Goal: Task Accomplishment & Management: Complete application form

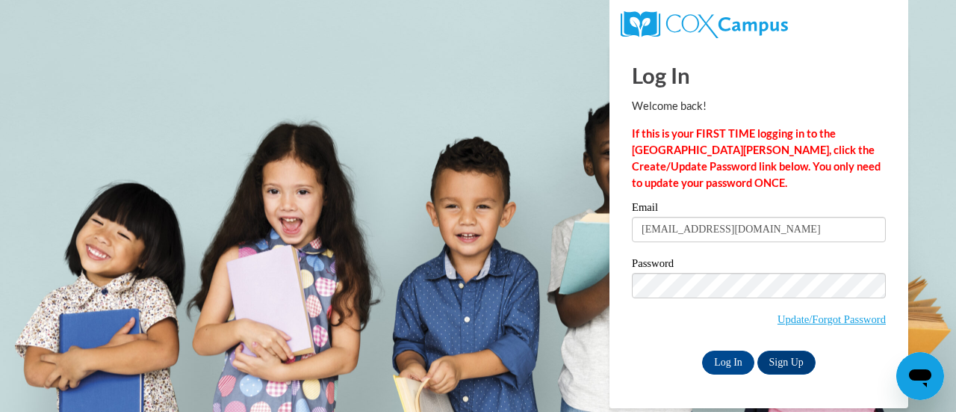
type input "[EMAIL_ADDRESS][DOMAIN_NAME]"
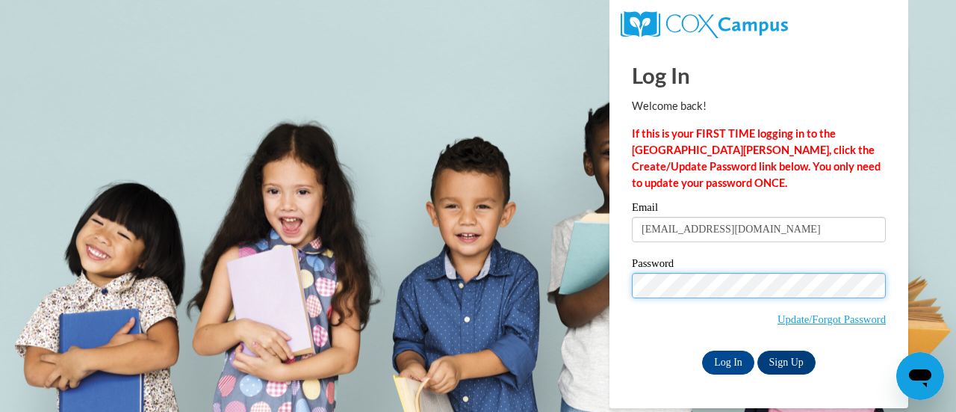
click at [702, 350] on input "Log In" at bounding box center [728, 362] width 52 height 24
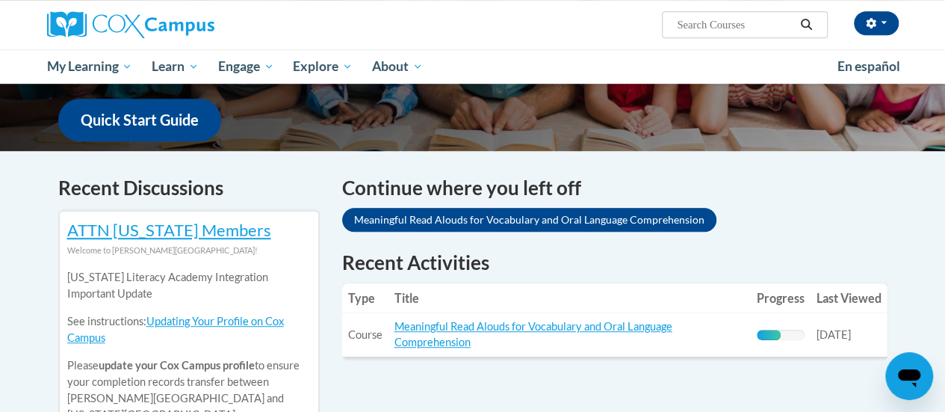
scroll to position [523, 0]
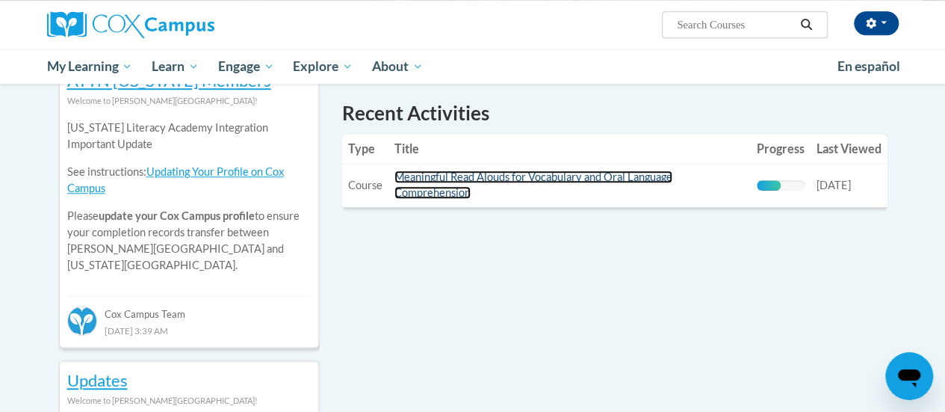
click at [595, 175] on link "Meaningful Read Alouds for Vocabulary and Oral Language Comprehension" at bounding box center [533, 184] width 278 height 28
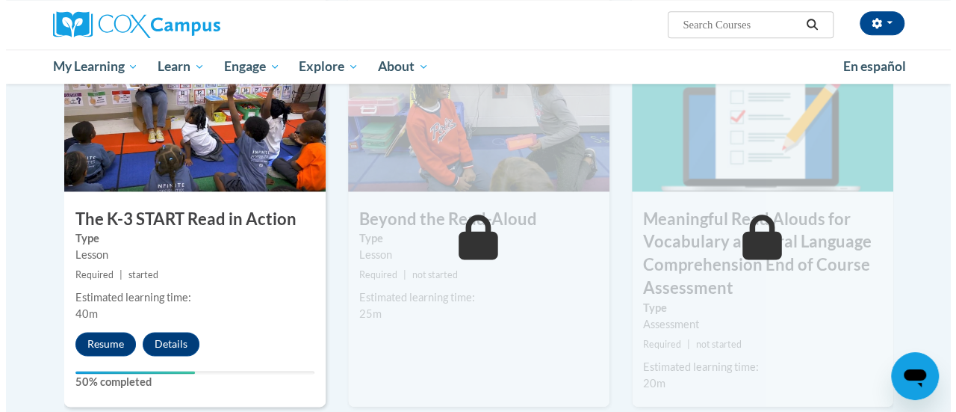
scroll to position [896, 0]
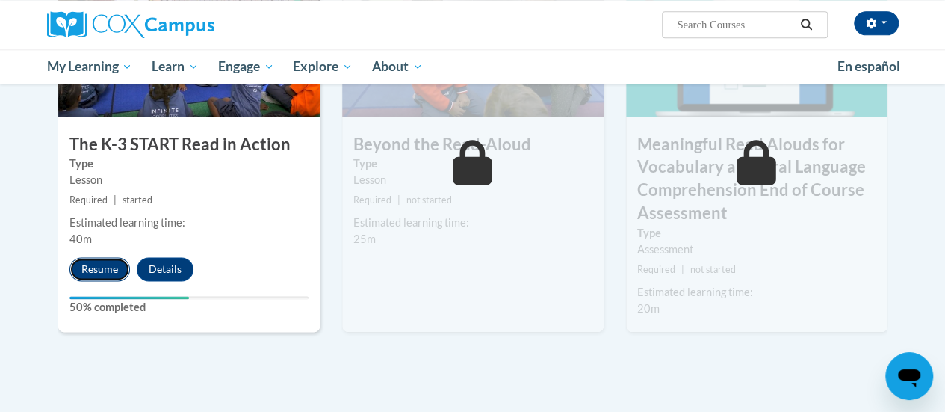
click at [93, 261] on button "Resume" at bounding box center [99, 269] width 61 height 24
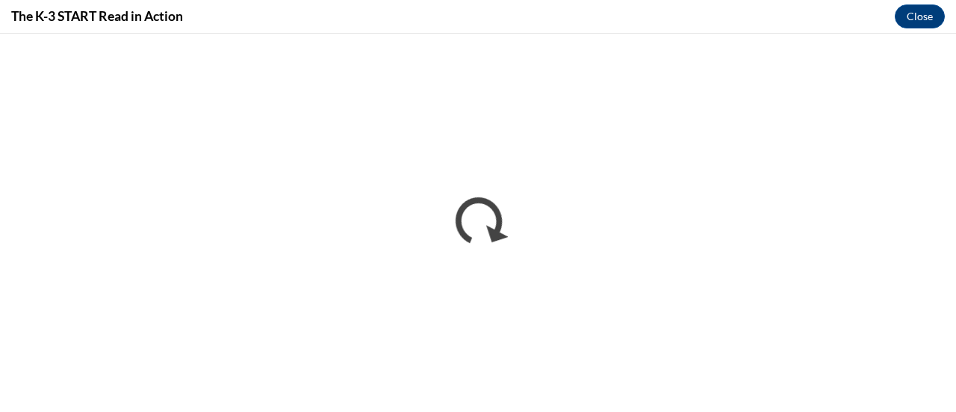
scroll to position [0, 0]
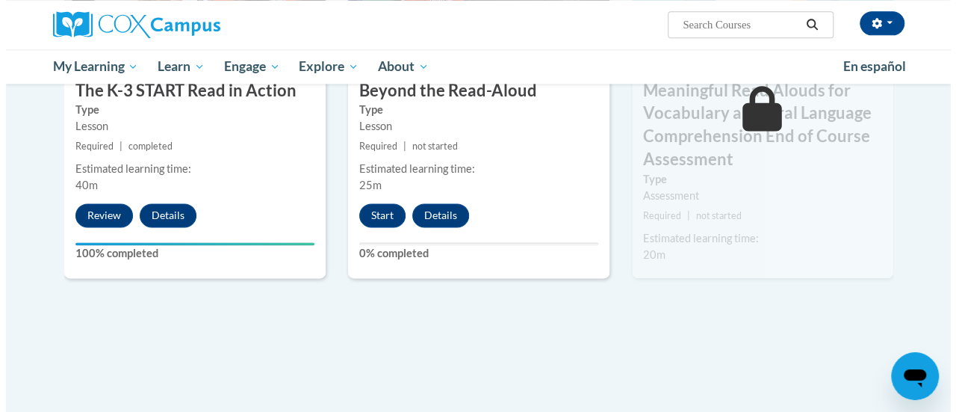
scroll to position [876, 0]
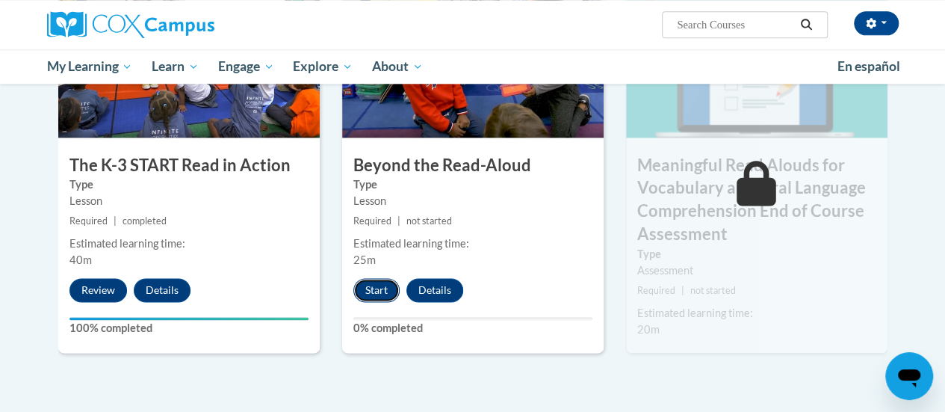
click at [380, 289] on button "Start" at bounding box center [376, 290] width 46 height 24
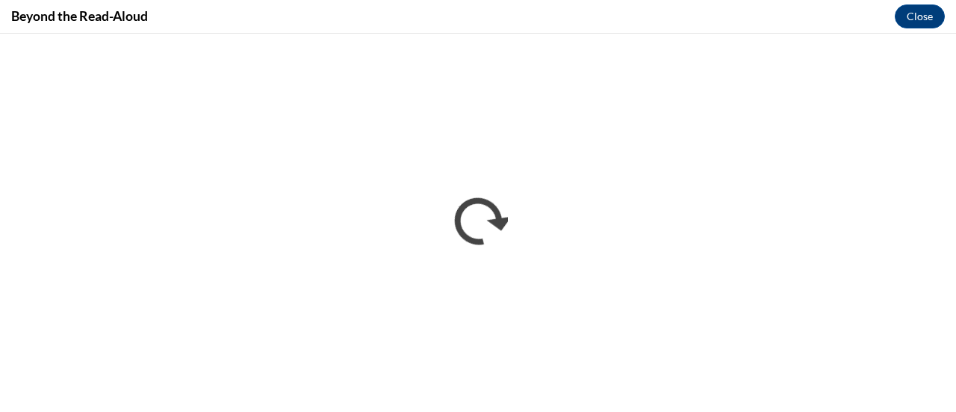
scroll to position [0, 0]
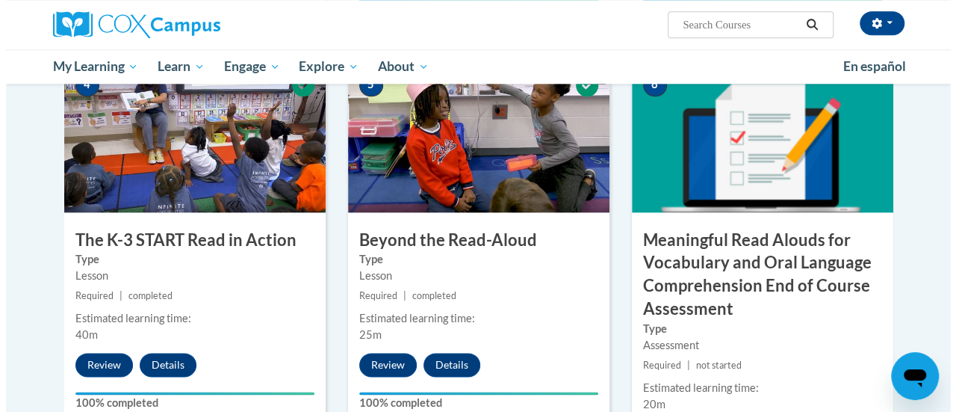
scroll to position [950, 0]
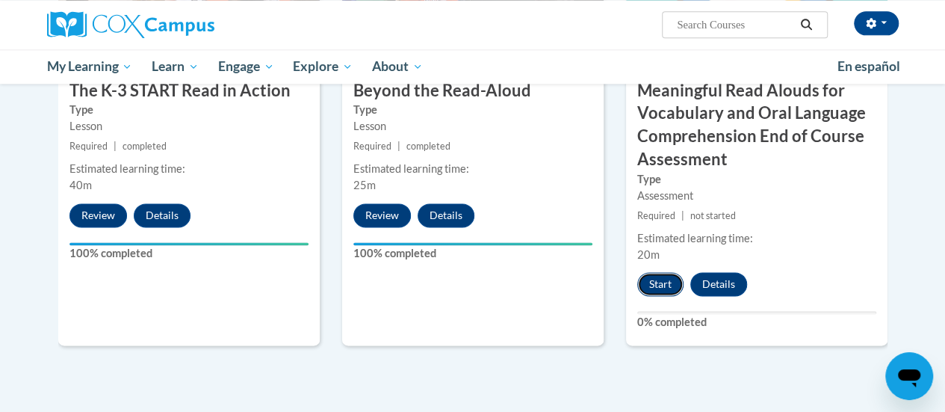
click at [659, 286] on button "Start" at bounding box center [660, 284] width 46 height 24
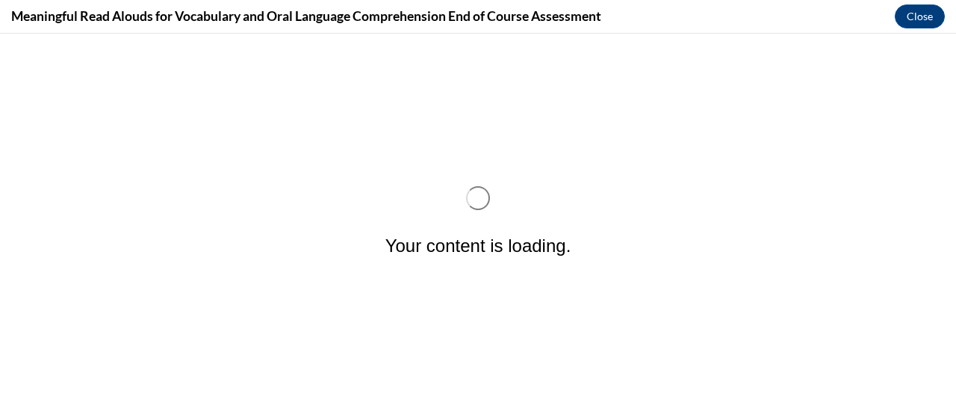
scroll to position [0, 0]
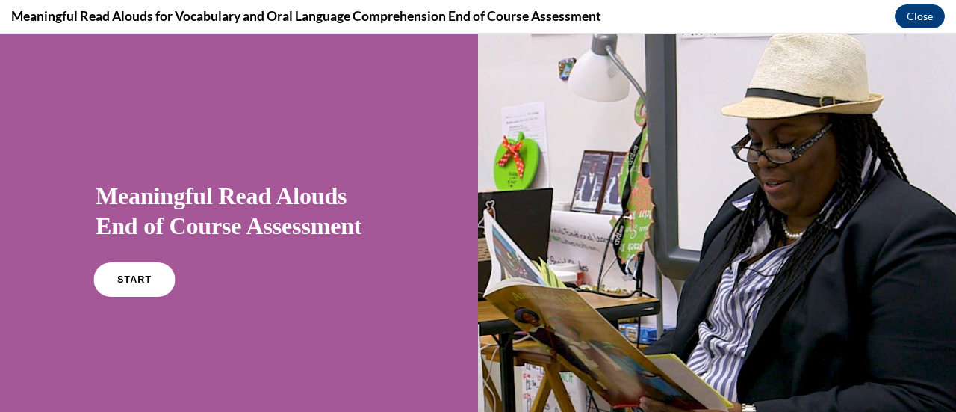
click at [149, 288] on link "START" at bounding box center [133, 279] width 81 height 34
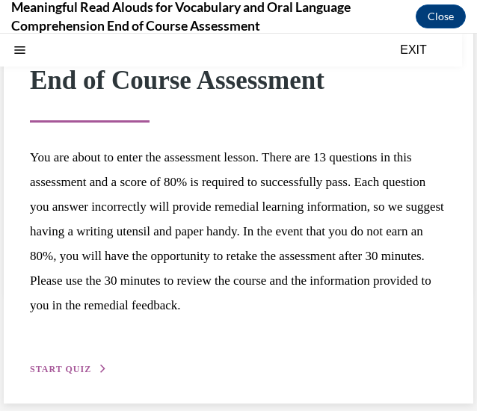
scroll to position [143, 0]
drag, startPoint x: 61, startPoint y: 363, endPoint x: 170, endPoint y: 292, distance: 130.1
click at [61, 363] on button "START QUIZ" at bounding box center [69, 368] width 78 height 13
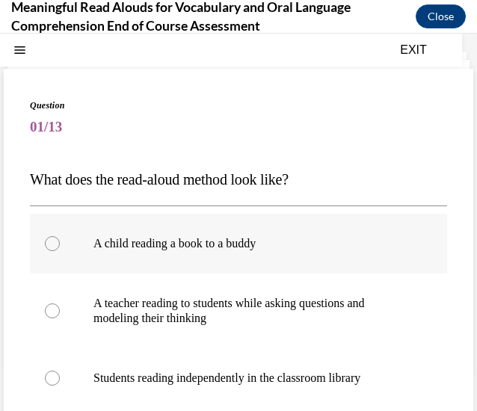
scroll to position [120, 0]
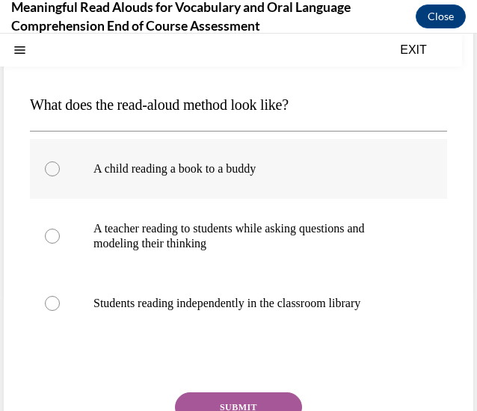
click at [200, 246] on p "A teacher reading to students while asking questions and modeling their thinking" at bounding box center [251, 236] width 316 height 30
click at [60, 244] on input "A teacher reading to students while asking questions and modeling their thinking" at bounding box center [52, 236] width 15 height 15
radio input "true"
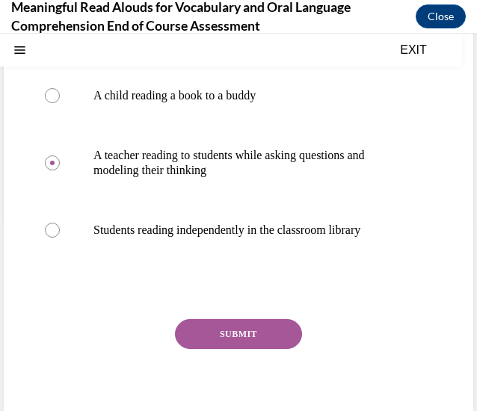
click at [226, 329] on button "SUBMIT" at bounding box center [238, 334] width 127 height 30
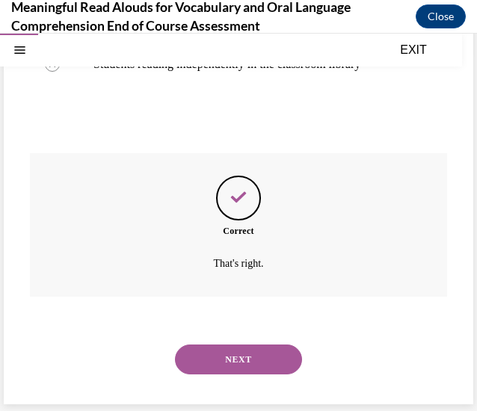
click at [216, 358] on button "NEXT" at bounding box center [238, 359] width 127 height 30
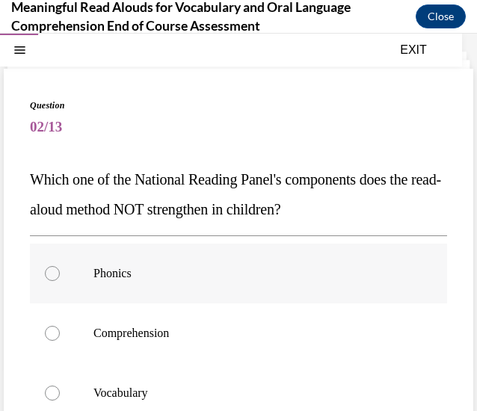
click at [248, 270] on p "Phonics" at bounding box center [251, 273] width 316 height 15
click at [60, 270] on input "Phonics" at bounding box center [52, 273] width 15 height 15
radio input "true"
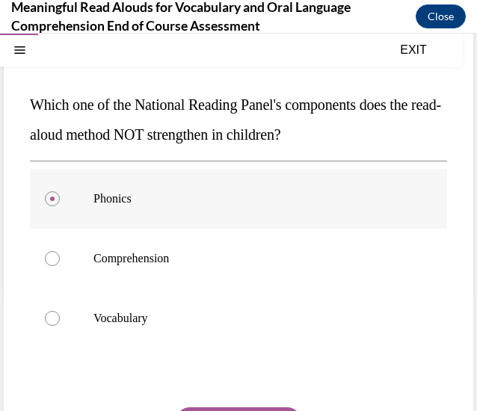
scroll to position [208, 0]
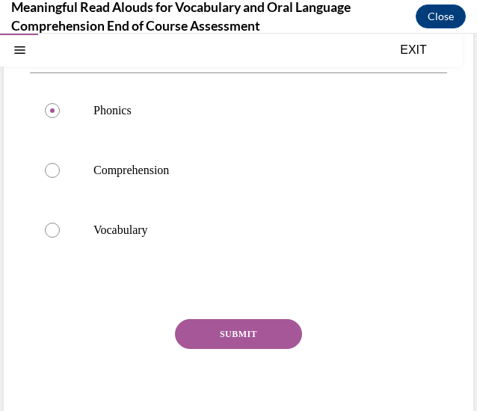
click at [245, 336] on button "SUBMIT" at bounding box center [238, 334] width 127 height 30
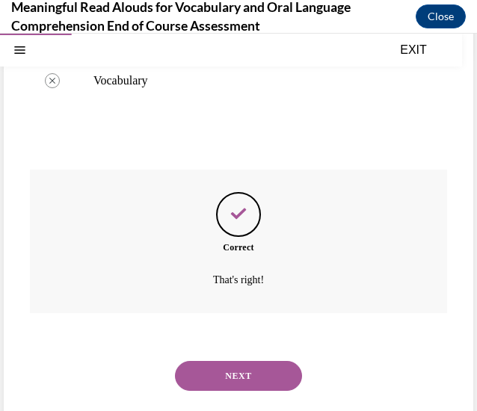
click at [250, 367] on button "NEXT" at bounding box center [238, 376] width 127 height 30
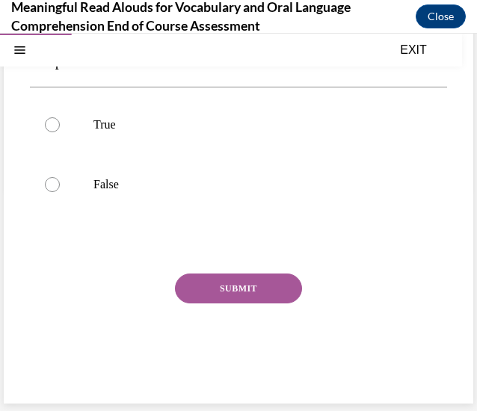
scroll to position [46, 0]
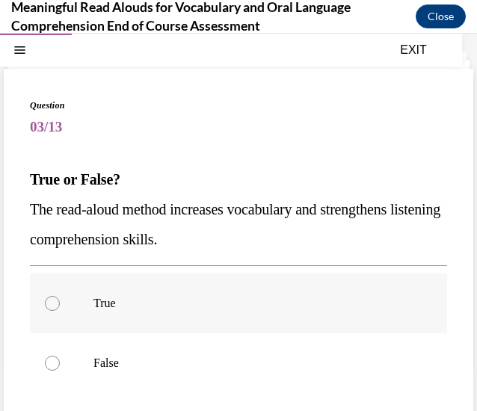
click at [158, 318] on label "True" at bounding box center [238, 303] width 417 height 60
click at [60, 311] on input "True" at bounding box center [52, 303] width 15 height 15
radio input "true"
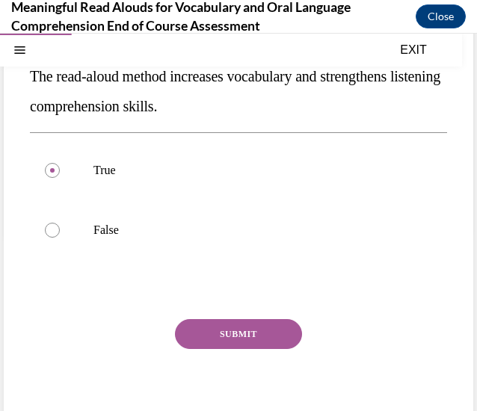
click at [232, 325] on button "SUBMIT" at bounding box center [238, 334] width 127 height 30
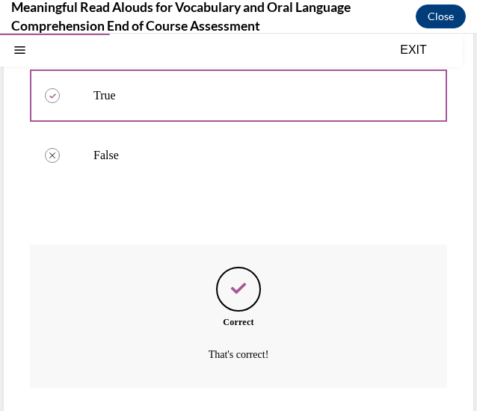
scroll to position [344, 0]
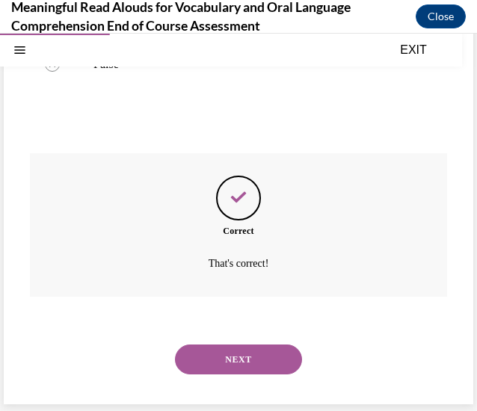
click at [242, 359] on button "NEXT" at bounding box center [238, 359] width 127 height 30
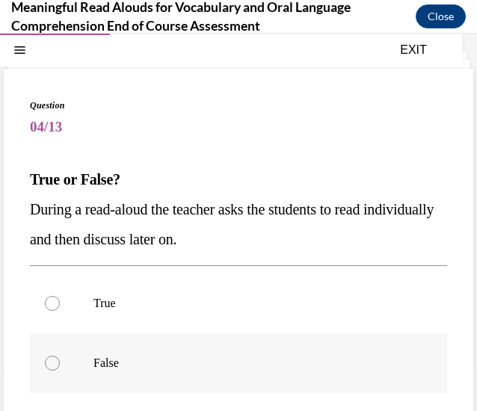
click at [241, 360] on p "False" at bounding box center [251, 363] width 316 height 15
click at [60, 360] on input "False" at bounding box center [52, 363] width 15 height 15
radio input "true"
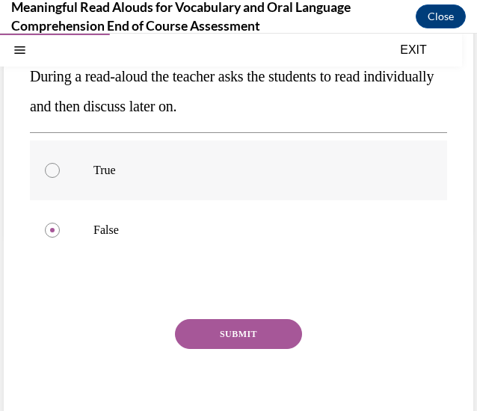
click at [260, 328] on button "SUBMIT" at bounding box center [238, 334] width 127 height 30
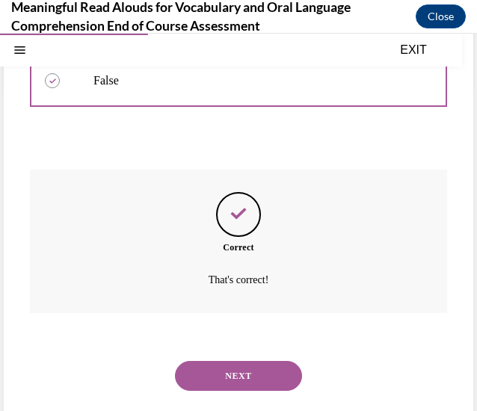
click at [223, 379] on button "NEXT" at bounding box center [238, 376] width 127 height 30
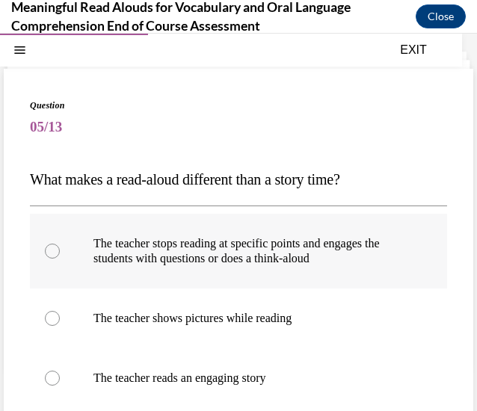
click at [303, 255] on p "The teacher stops reading at specific points and engages the students with ques…" at bounding box center [251, 251] width 316 height 30
click at [60, 255] on input "The teacher stops reading at specific points and engages the students with ques…" at bounding box center [52, 251] width 15 height 15
radio input "true"
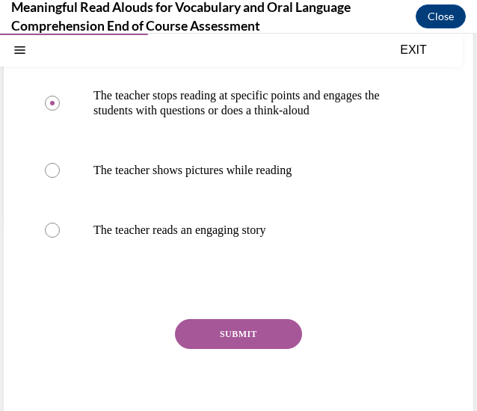
click at [263, 331] on button "SUBMIT" at bounding box center [238, 334] width 127 height 30
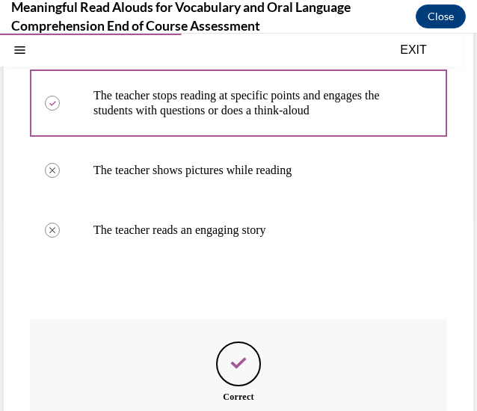
scroll to position [359, 0]
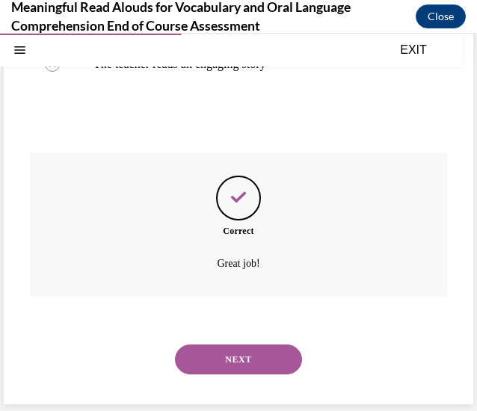
click at [241, 352] on button "NEXT" at bounding box center [238, 359] width 127 height 30
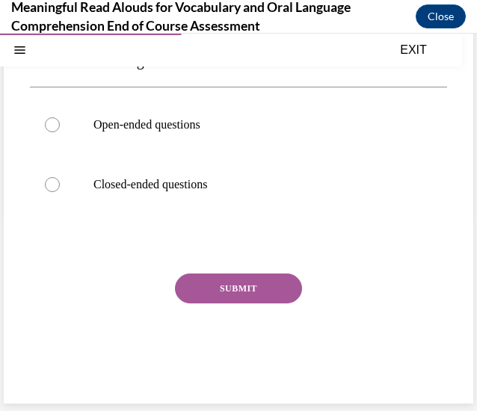
scroll to position [46, 0]
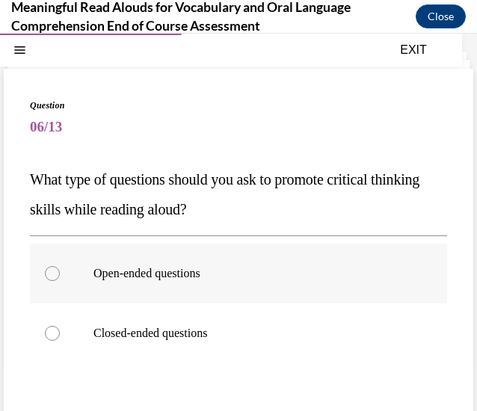
click at [272, 283] on label "Open-ended questions" at bounding box center [238, 274] width 417 height 60
click at [60, 281] on input "Open-ended questions" at bounding box center [52, 273] width 15 height 15
radio input "true"
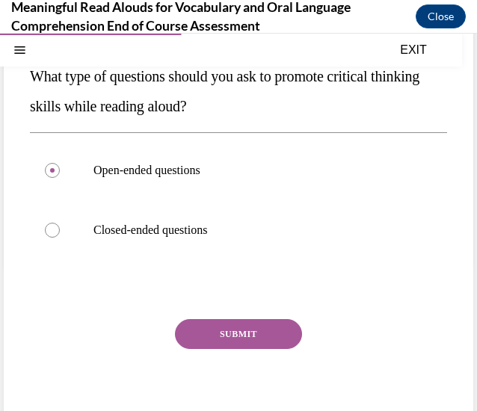
click at [252, 329] on button "SUBMIT" at bounding box center [238, 334] width 127 height 30
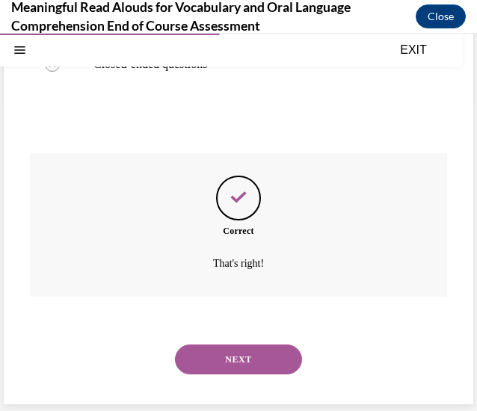
click at [238, 352] on button "NEXT" at bounding box center [238, 359] width 127 height 30
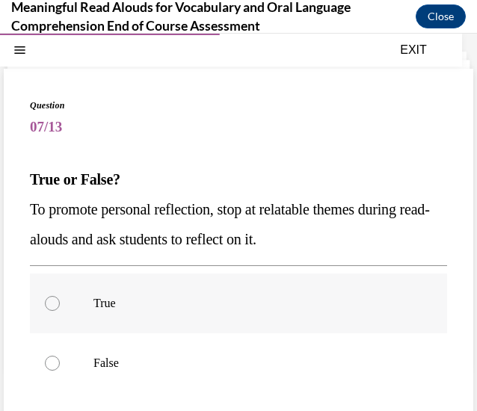
click at [229, 298] on p "True" at bounding box center [251, 303] width 316 height 15
click at [60, 298] on input "True" at bounding box center [52, 303] width 15 height 15
radio input "true"
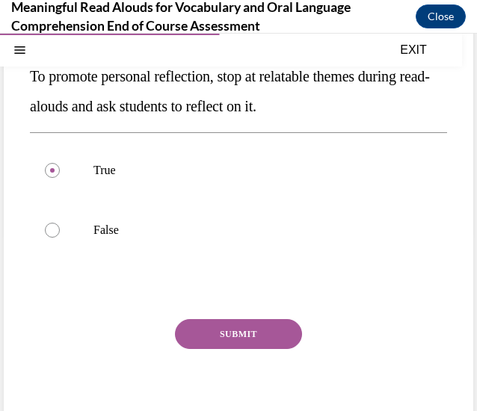
click at [229, 325] on button "SUBMIT" at bounding box center [238, 334] width 127 height 30
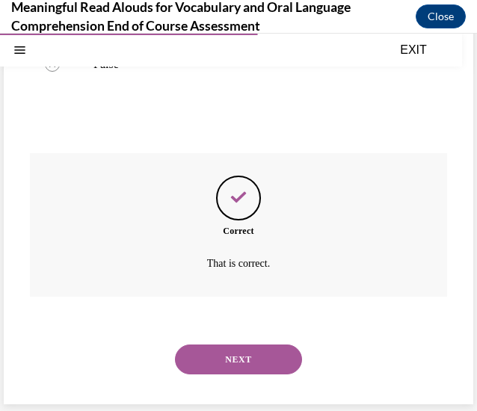
click at [235, 356] on button "NEXT" at bounding box center [238, 359] width 127 height 30
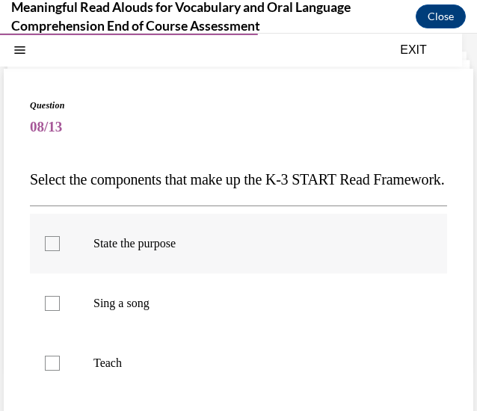
click at [276, 251] on p "State the purpose" at bounding box center [251, 243] width 316 height 15
click at [60, 251] on input "State the purpose" at bounding box center [52, 243] width 15 height 15
checkbox input "true"
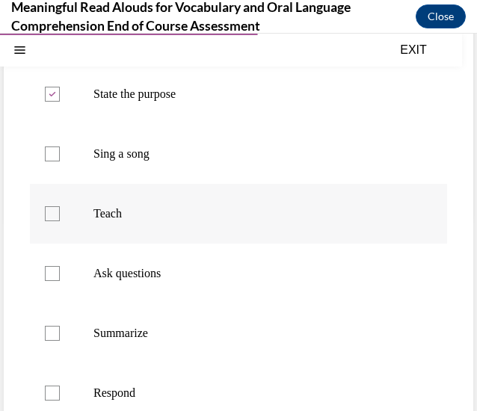
click at [226, 244] on label "Teach" at bounding box center [238, 214] width 417 height 60
click at [60, 221] on input "Teach" at bounding box center [52, 213] width 15 height 15
checkbox input "true"
click at [205, 281] on p "Ask questions" at bounding box center [251, 273] width 316 height 15
click at [60, 281] on input "Ask questions" at bounding box center [52, 273] width 15 height 15
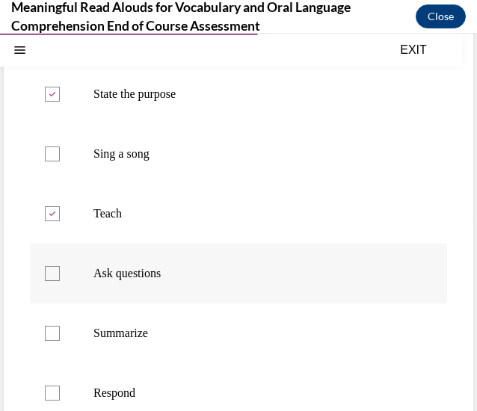
checkbox input "true"
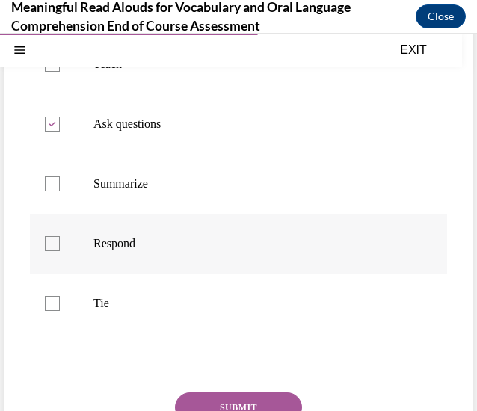
click at [160, 251] on p "Respond" at bounding box center [251, 243] width 316 height 15
click at [60, 251] on input "Respond" at bounding box center [52, 243] width 15 height 15
checkbox input "true"
click at [139, 323] on label "Tie" at bounding box center [238, 303] width 417 height 60
click at [60, 311] on input "Tie" at bounding box center [52, 303] width 15 height 15
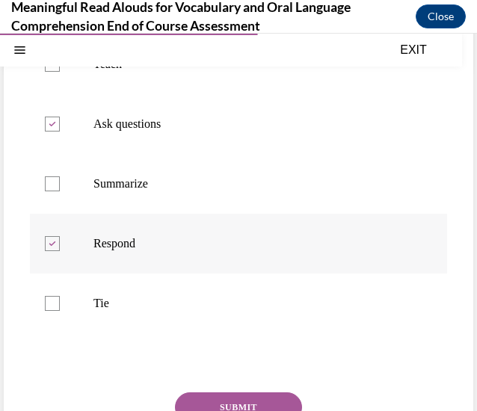
checkbox input "true"
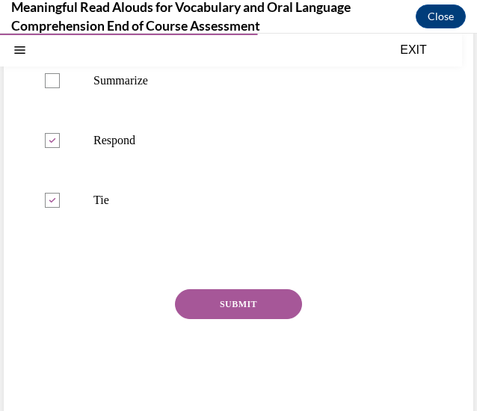
click at [241, 319] on button "SUBMIT" at bounding box center [238, 304] width 127 height 30
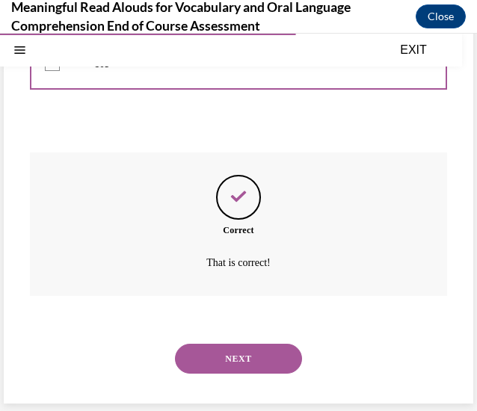
drag, startPoint x: 230, startPoint y: 351, endPoint x: 237, endPoint y: 344, distance: 9.5
click at [229, 352] on button "NEXT" at bounding box center [238, 359] width 127 height 30
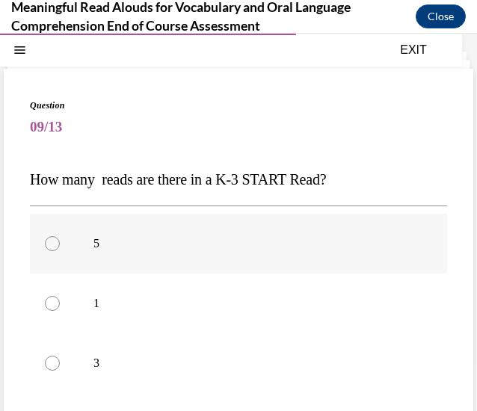
scroll to position [120, 0]
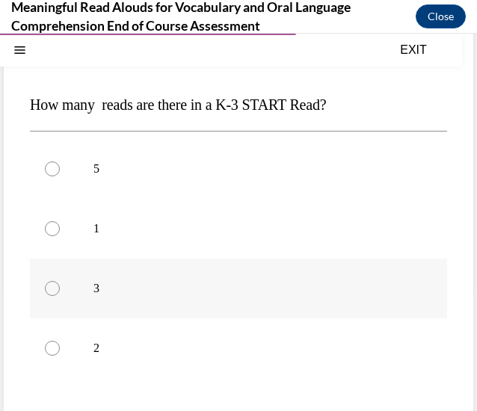
click at [221, 279] on label "3" at bounding box center [238, 288] width 417 height 60
click at [60, 281] on input "3" at bounding box center [52, 288] width 15 height 15
radio input "true"
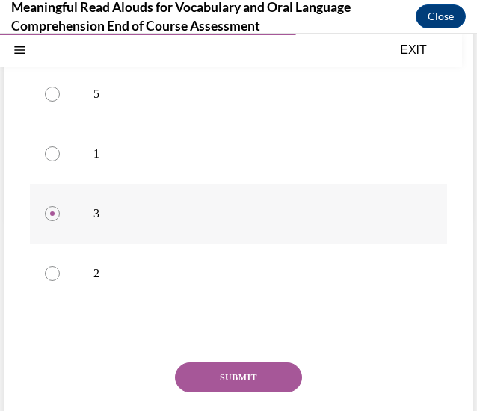
scroll to position [238, 0]
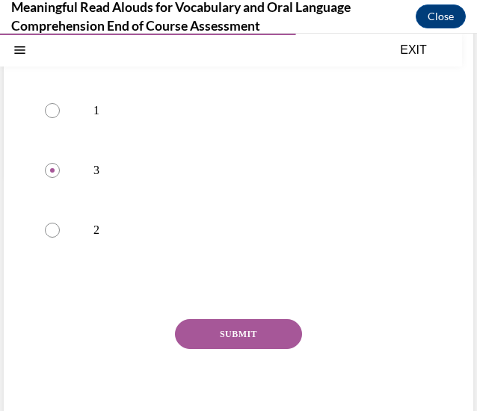
click at [229, 326] on button "SUBMIT" at bounding box center [238, 334] width 127 height 30
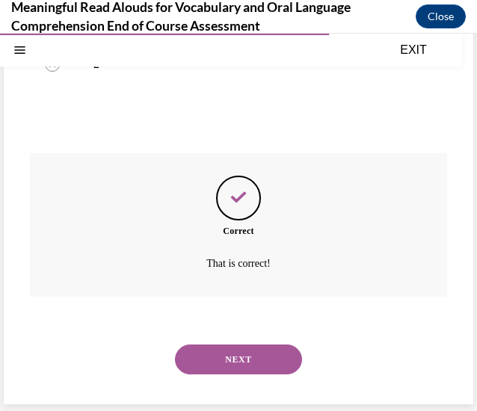
click at [250, 356] on button "NEXT" at bounding box center [238, 359] width 127 height 30
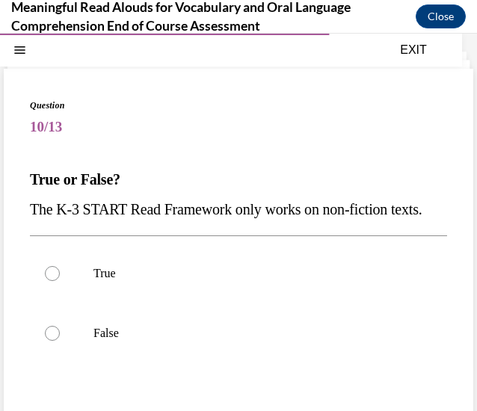
scroll to position [179, 0]
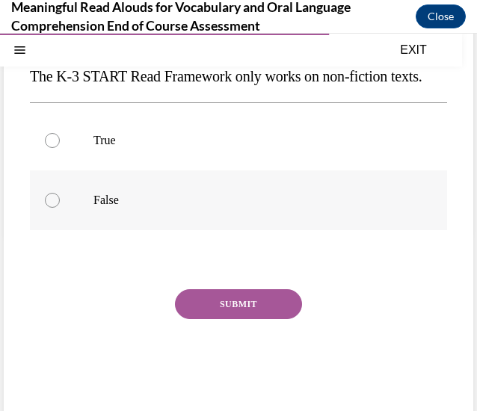
click at [224, 230] on label "False" at bounding box center [238, 200] width 417 height 60
click at [60, 208] on input "False" at bounding box center [52, 200] width 15 height 15
radio input "true"
drag, startPoint x: 262, startPoint y: 332, endPoint x: 274, endPoint y: 316, distance: 20.3
click at [262, 319] on button "SUBMIT" at bounding box center [238, 304] width 127 height 30
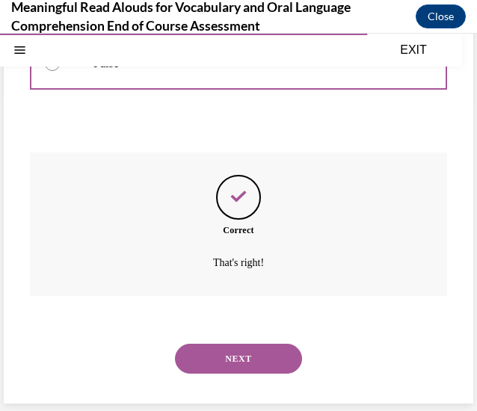
click at [245, 361] on button "NEXT" at bounding box center [238, 359] width 127 height 30
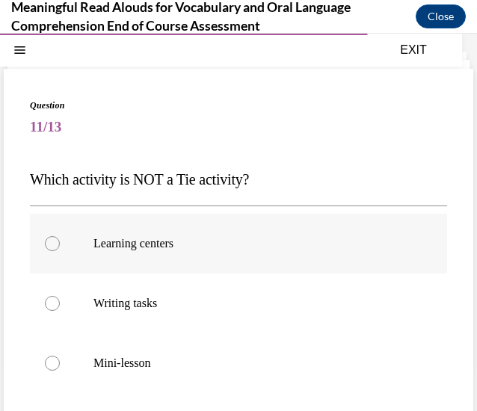
scroll to position [195, 0]
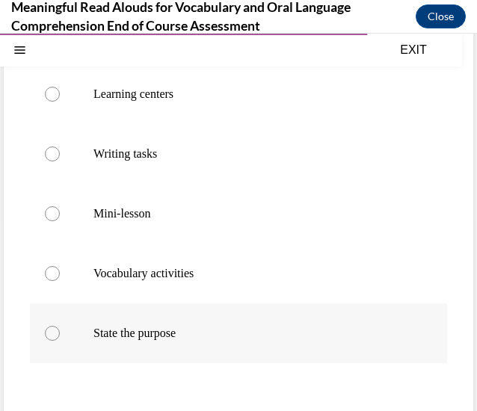
click at [191, 328] on p "State the purpose" at bounding box center [251, 333] width 316 height 15
click at [60, 328] on input "State the purpose" at bounding box center [52, 333] width 15 height 15
radio input "true"
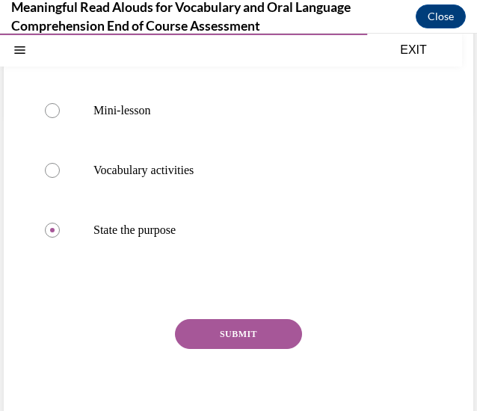
drag, startPoint x: 251, startPoint y: 329, endPoint x: 260, endPoint y: 318, distance: 14.9
click at [250, 329] on button "SUBMIT" at bounding box center [238, 334] width 127 height 30
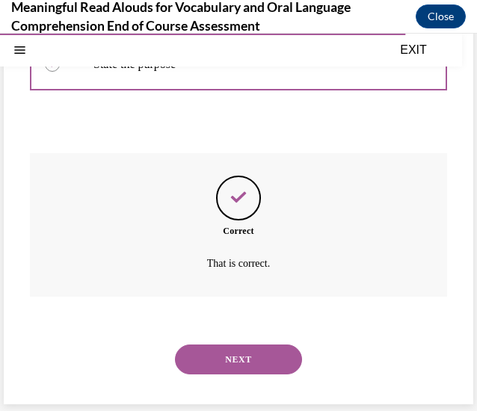
click at [255, 366] on button "NEXT" at bounding box center [238, 359] width 127 height 30
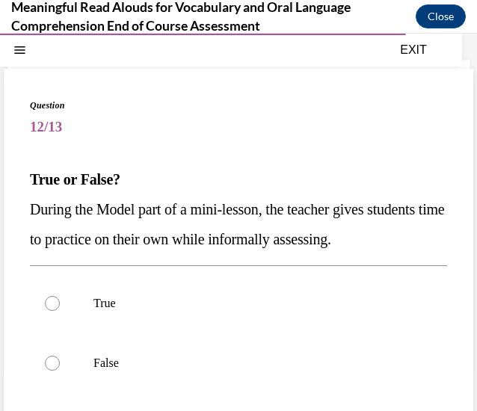
scroll to position [195, 0]
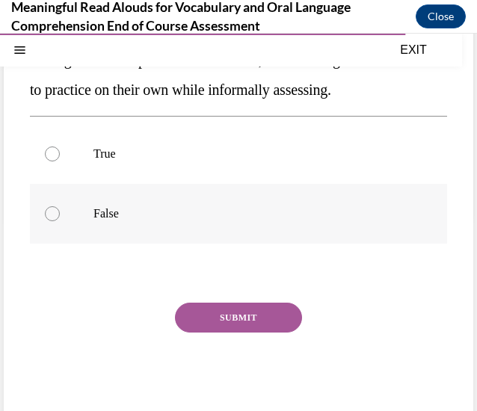
click at [254, 244] on label "False" at bounding box center [238, 214] width 417 height 60
click at [60, 221] on input "False" at bounding box center [52, 213] width 15 height 15
radio input "true"
click at [240, 332] on button "SUBMIT" at bounding box center [238, 318] width 127 height 30
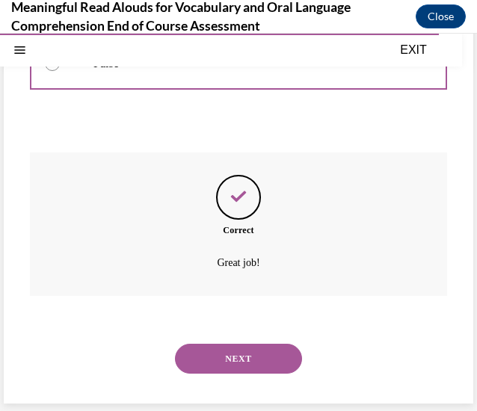
drag, startPoint x: 241, startPoint y: 356, endPoint x: 273, endPoint y: 300, distance: 64.6
click at [242, 354] on button "NEXT" at bounding box center [238, 359] width 127 height 30
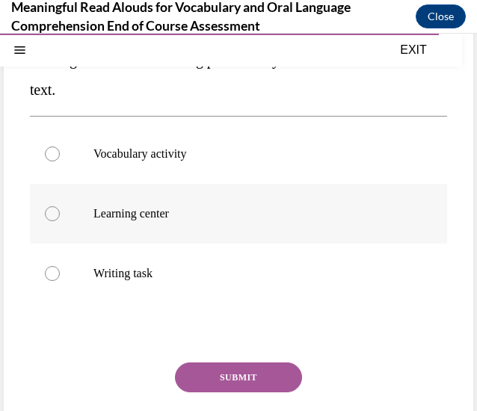
click at [214, 222] on label "Learning center" at bounding box center [238, 214] width 417 height 60
click at [60, 221] on input "Learning center" at bounding box center [52, 213] width 15 height 15
radio input "true"
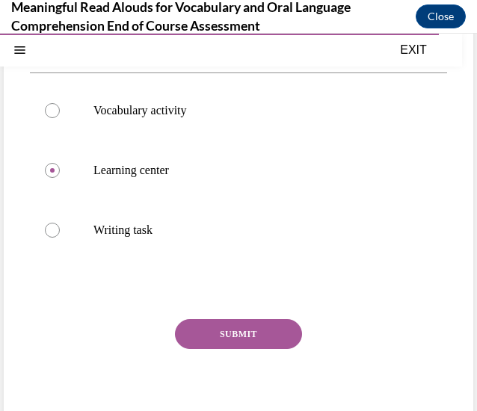
click at [249, 329] on button "SUBMIT" at bounding box center [238, 334] width 127 height 30
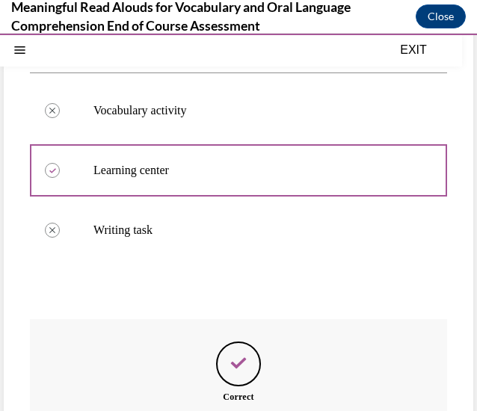
scroll to position [404, 0]
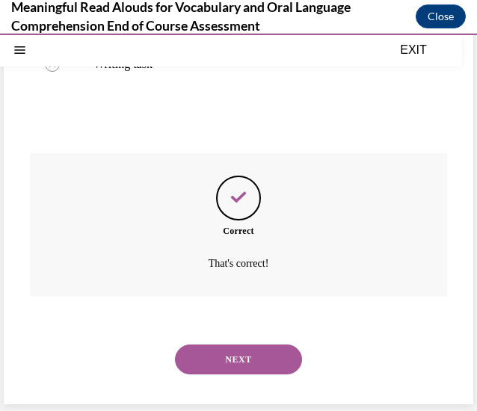
click at [253, 352] on button "NEXT" at bounding box center [238, 359] width 127 height 30
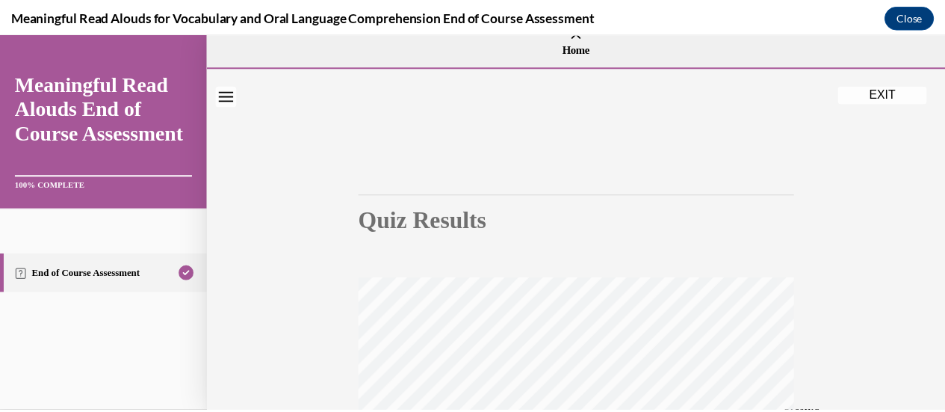
scroll to position [0, 0]
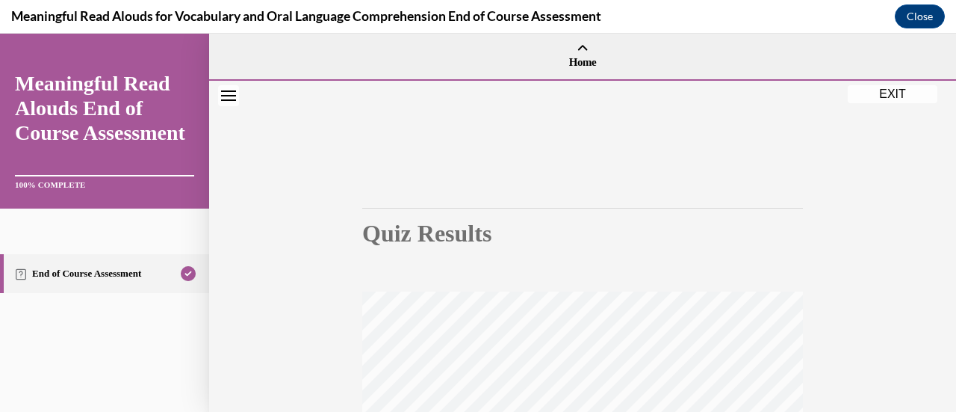
click at [864, 99] on button "EXIT" at bounding box center [893, 94] width 90 height 18
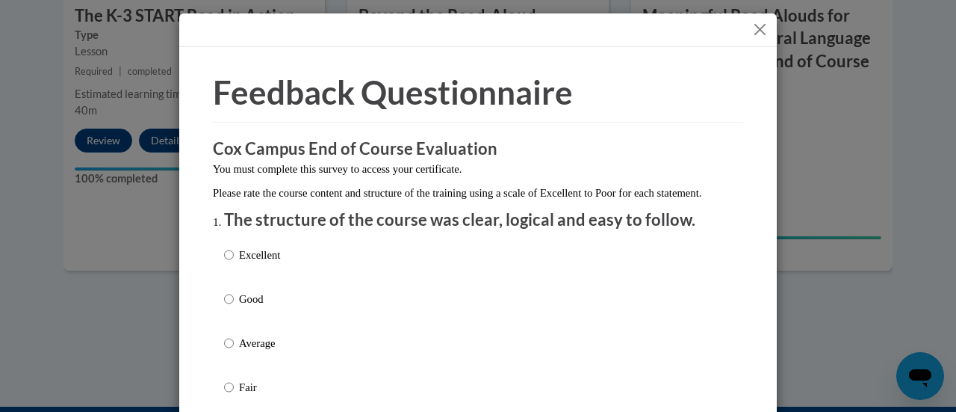
scroll to position [149, 0]
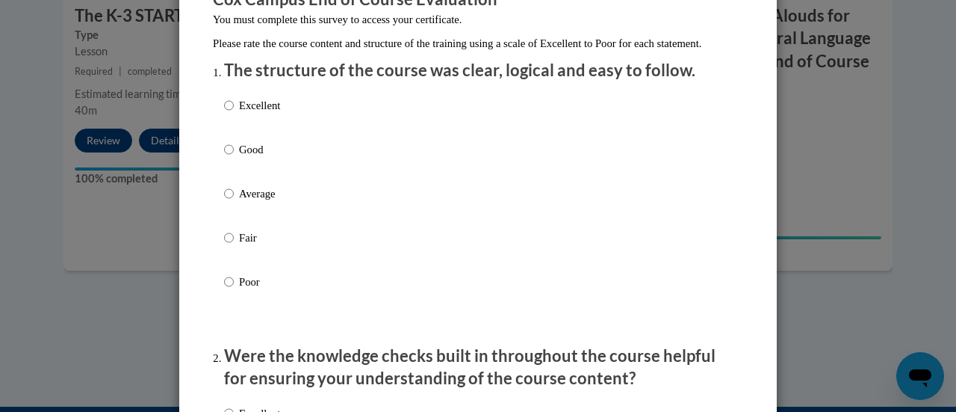
click at [247, 158] on p "Good" at bounding box center [259, 149] width 41 height 16
click at [234, 158] on input "Good" at bounding box center [229, 149] width 10 height 16
radio input "true"
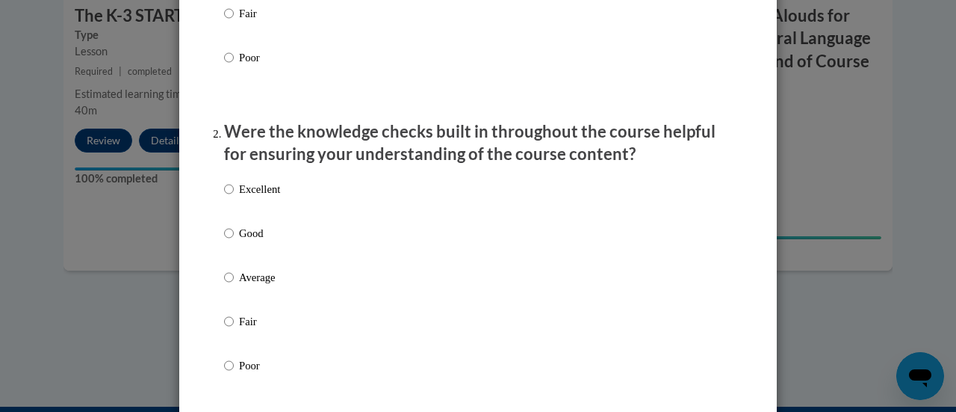
scroll to position [448, 0]
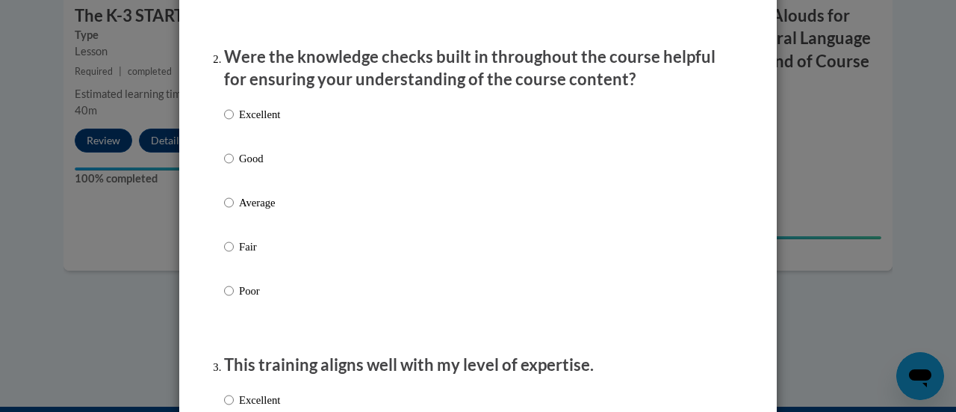
click at [306, 179] on div "Excellent Good Average Fair Poor" at bounding box center [478, 221] width 508 height 244
click at [257, 167] on p "Good" at bounding box center [259, 158] width 41 height 16
click at [234, 167] on input "Good" at bounding box center [229, 158] width 10 height 16
radio input "true"
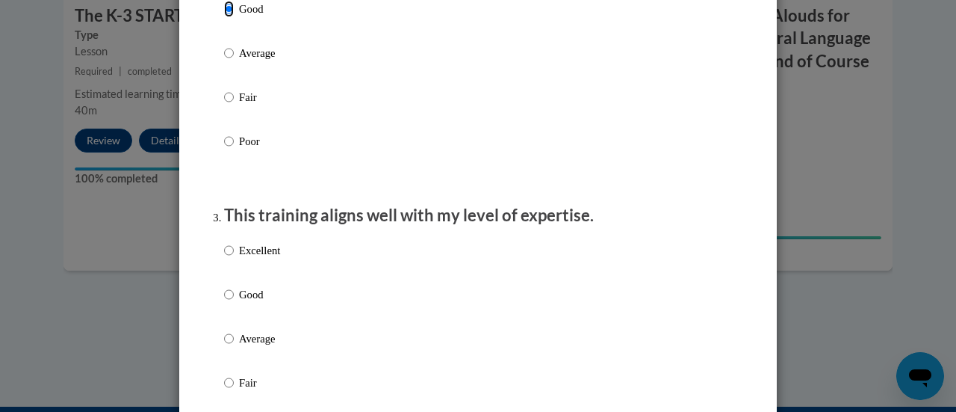
scroll to position [672, 0]
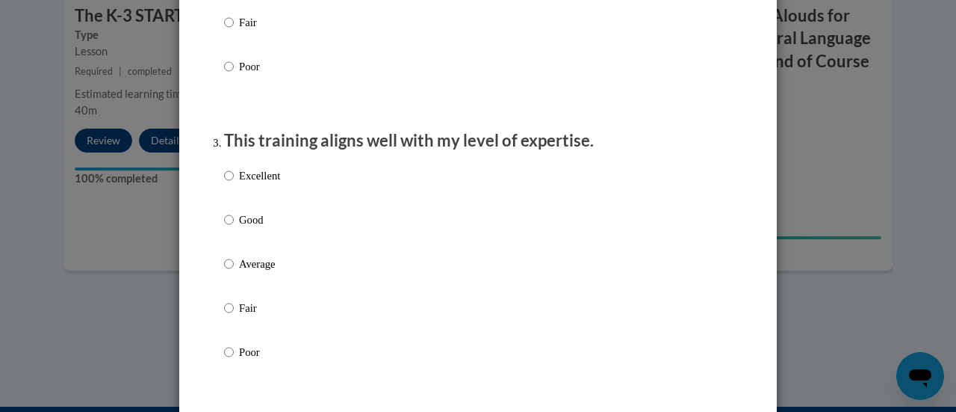
click at [251, 228] on p "Good" at bounding box center [259, 219] width 41 height 16
click at [234, 228] on input "Good" at bounding box center [229, 219] width 10 height 16
radio input "true"
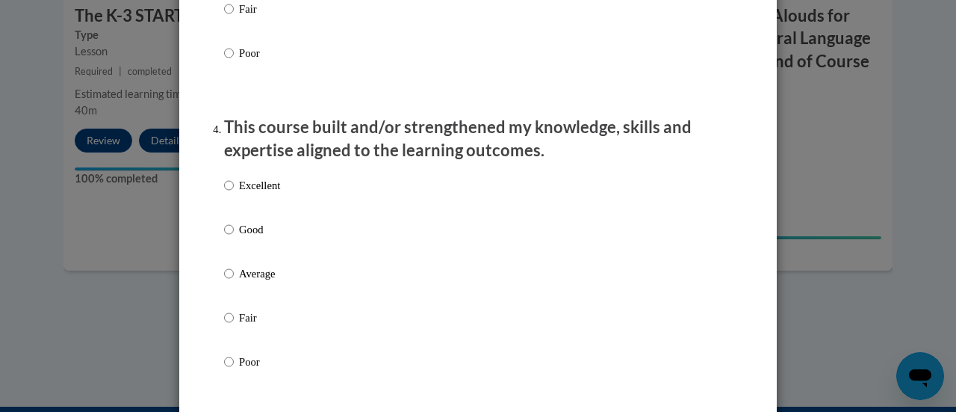
scroll to position [1046, 0]
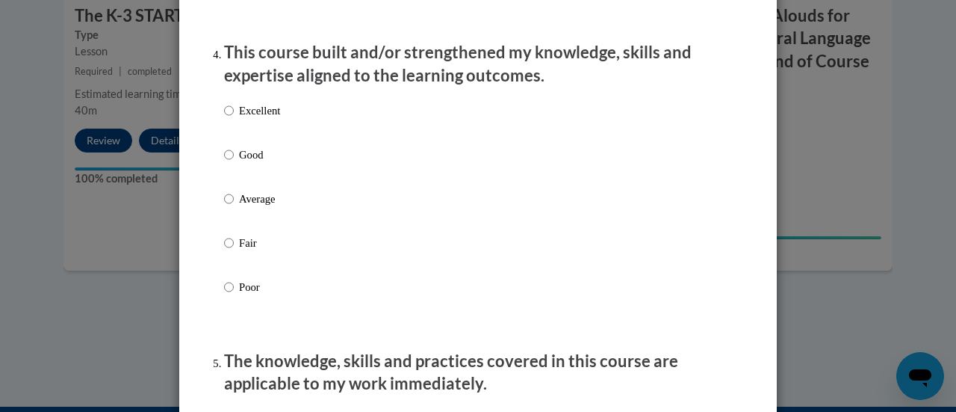
click at [273, 163] on p "Good" at bounding box center [259, 154] width 41 height 16
click at [234, 163] on input "Good" at bounding box center [229, 154] width 10 height 16
radio input "true"
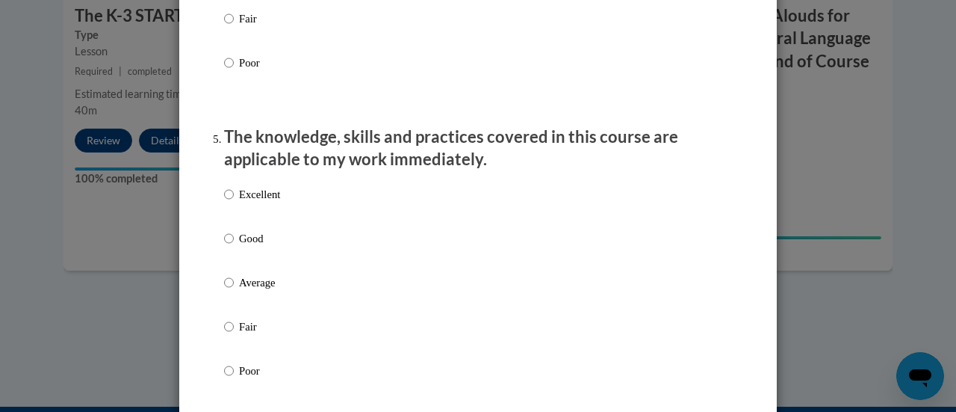
scroll to position [1345, 0]
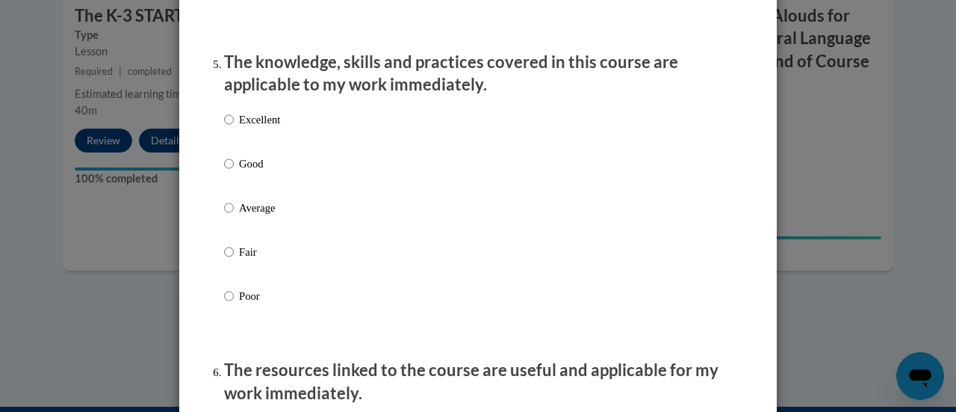
click at [265, 172] on p "Good" at bounding box center [259, 163] width 41 height 16
click at [234, 172] on input "Good" at bounding box center [229, 163] width 10 height 16
radio input "true"
click at [273, 128] on p "Excellent" at bounding box center [259, 119] width 41 height 16
click at [234, 128] on input "Excellent" at bounding box center [229, 119] width 10 height 16
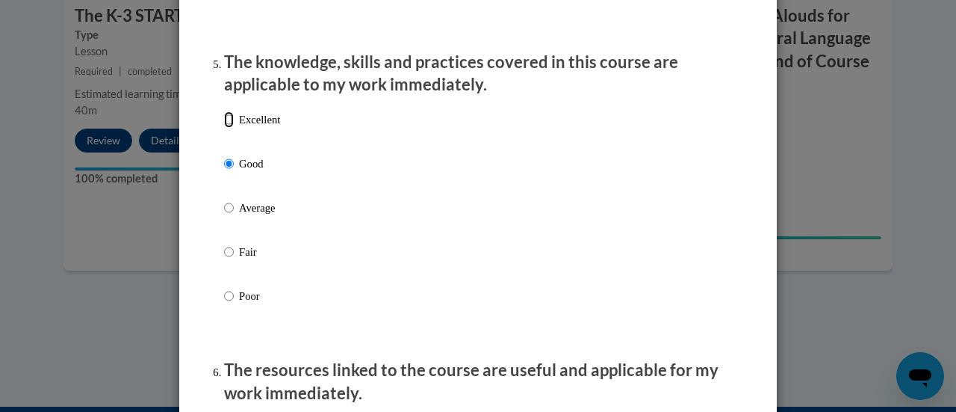
radio input "true"
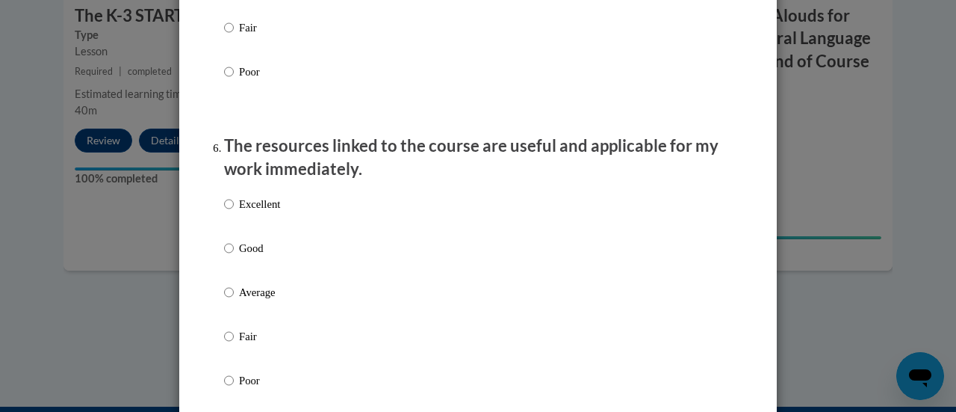
scroll to position [1644, 0]
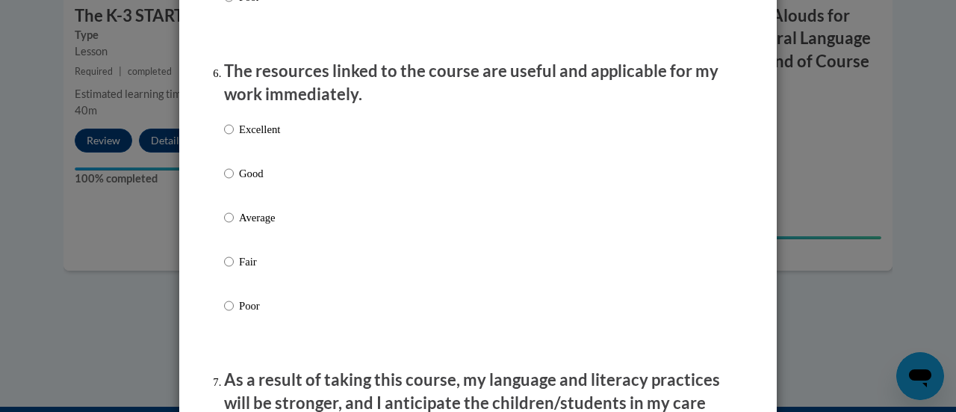
click at [241, 137] on p "Excellent" at bounding box center [259, 129] width 41 height 16
click at [234, 137] on input "Excellent" at bounding box center [229, 129] width 10 height 16
radio input "true"
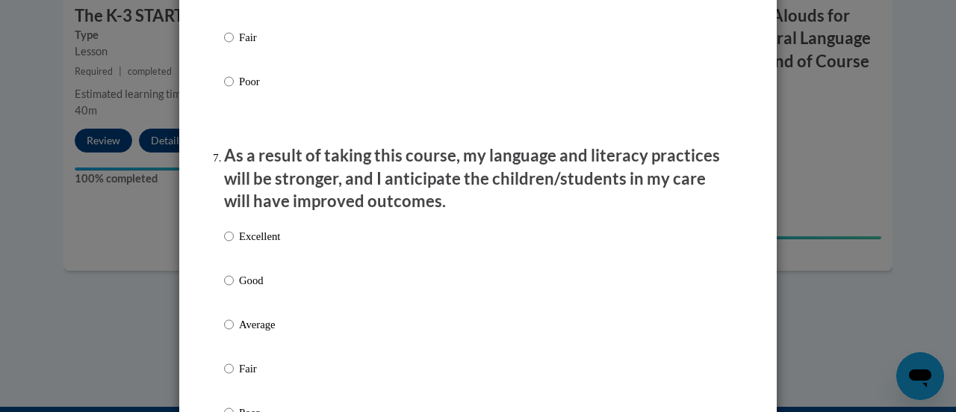
scroll to position [2017, 0]
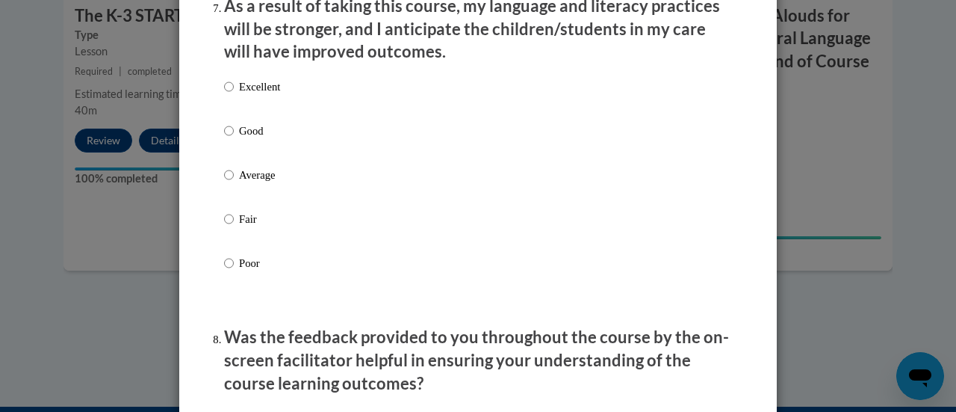
click at [261, 95] on p "Excellent" at bounding box center [259, 86] width 41 height 16
click at [234, 95] on input "Excellent" at bounding box center [229, 86] width 10 height 16
radio input "true"
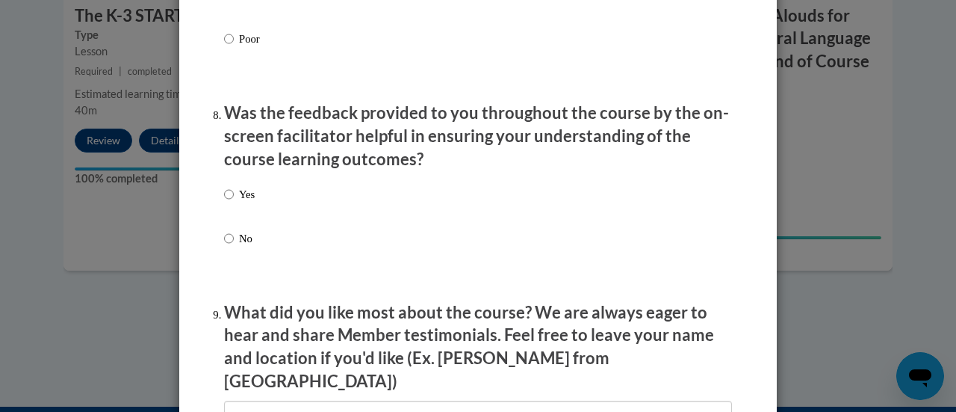
scroll to position [2316, 0]
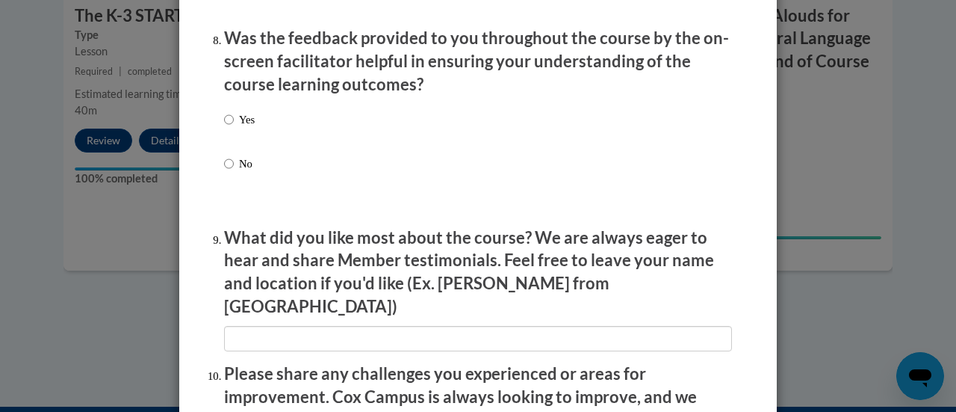
click at [251, 137] on div "Yes No" at bounding box center [478, 159] width 508 height 111
click at [229, 137] on label "Yes" at bounding box center [239, 131] width 31 height 40
click at [229, 128] on input "Yes" at bounding box center [229, 119] width 10 height 16
radio input "true"
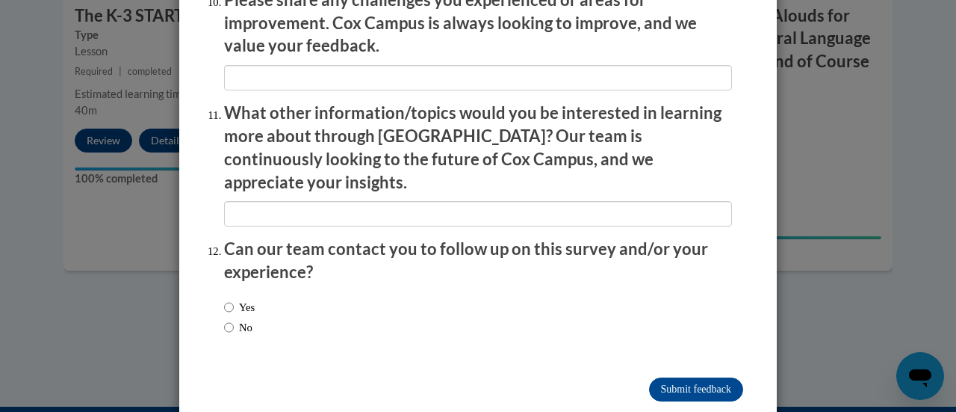
scroll to position [2695, 0]
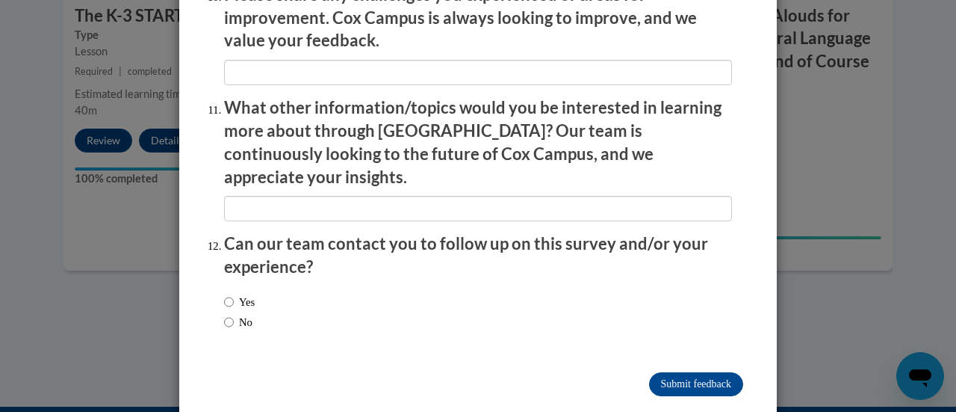
click at [230, 314] on label "No" at bounding box center [238, 322] width 28 height 16
click at [230, 314] on input "No" at bounding box center [229, 322] width 10 height 16
radio input "true"
click at [684, 372] on input "Submit feedback" at bounding box center [696, 384] width 94 height 24
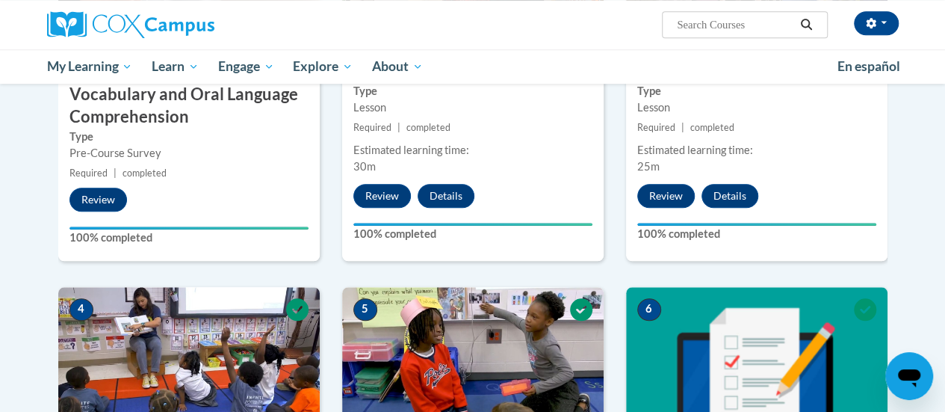
scroll to position [0, 0]
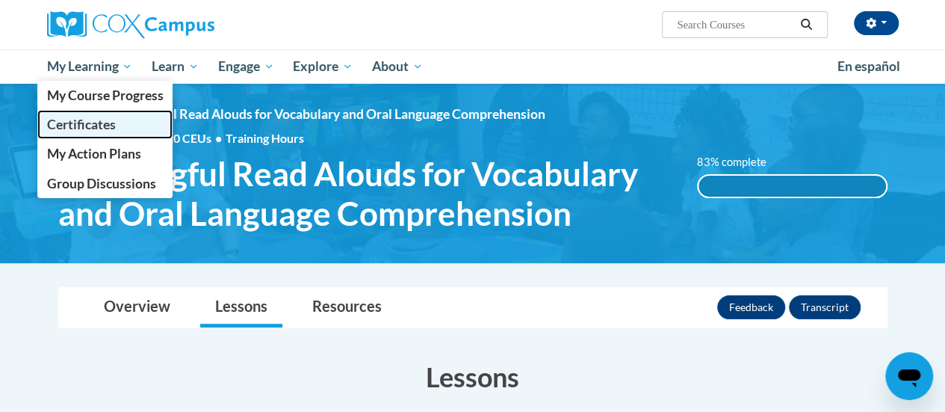
click at [105, 130] on span "Certificates" at bounding box center [80, 125] width 69 height 16
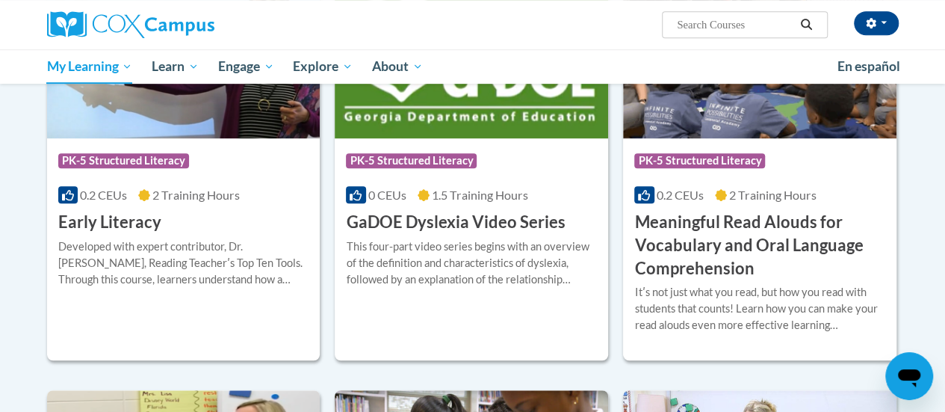
scroll to position [448, 0]
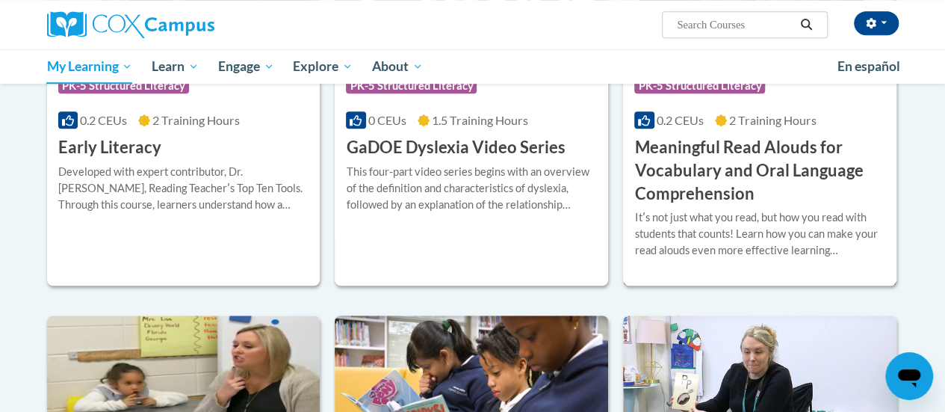
click at [728, 184] on h3 "Meaningful Read Alouds for Vocabulary and Oral Language Comprehension" at bounding box center [759, 170] width 251 height 69
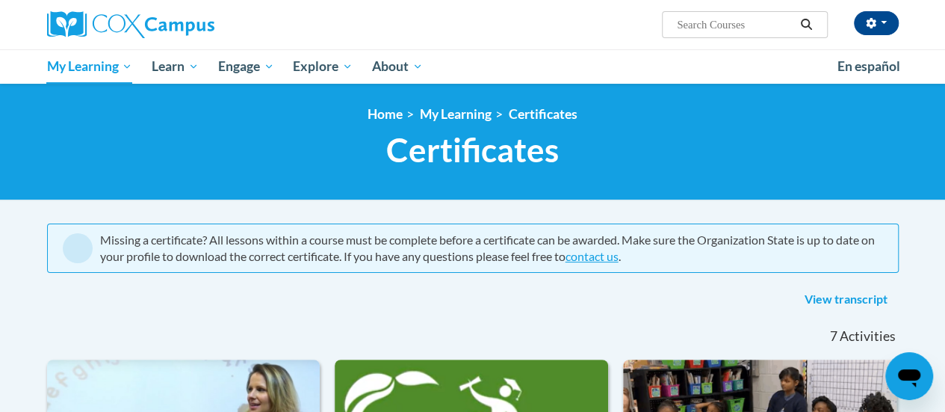
scroll to position [149, 0]
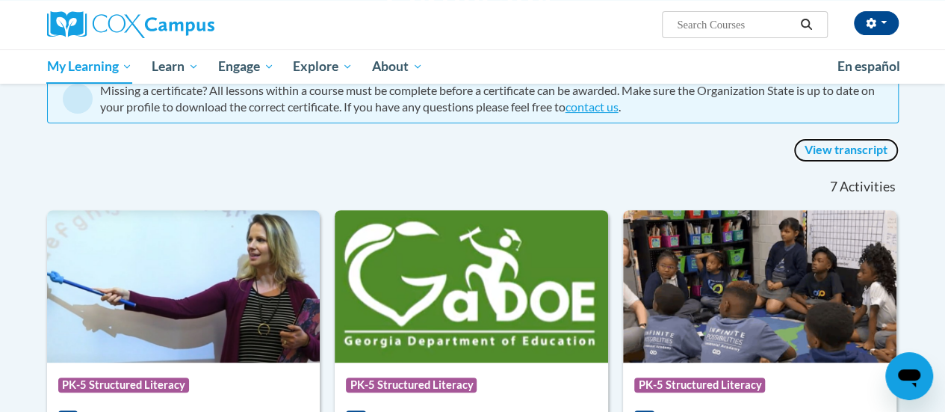
click at [834, 149] on link "View transcript" at bounding box center [845, 150] width 105 height 24
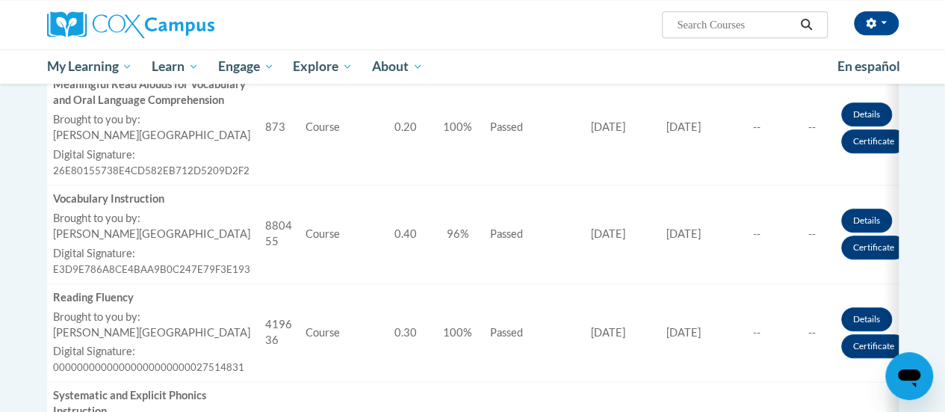
scroll to position [448, 0]
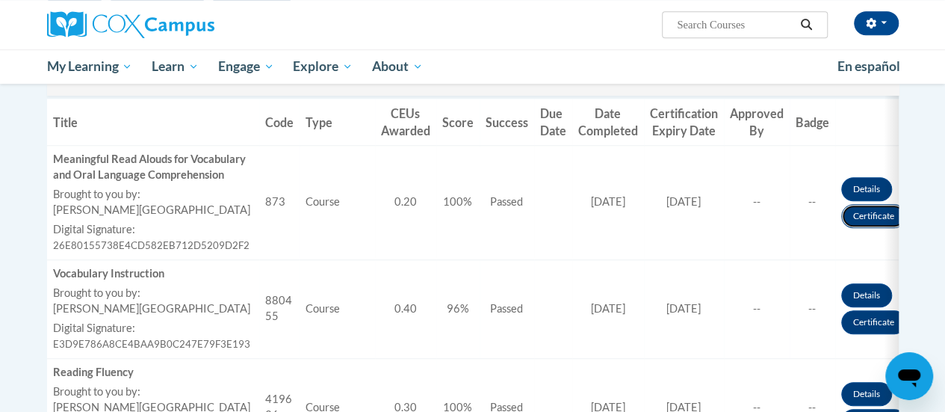
click at [879, 218] on link "Certificate" at bounding box center [873, 216] width 65 height 24
